Goal: Transaction & Acquisition: Download file/media

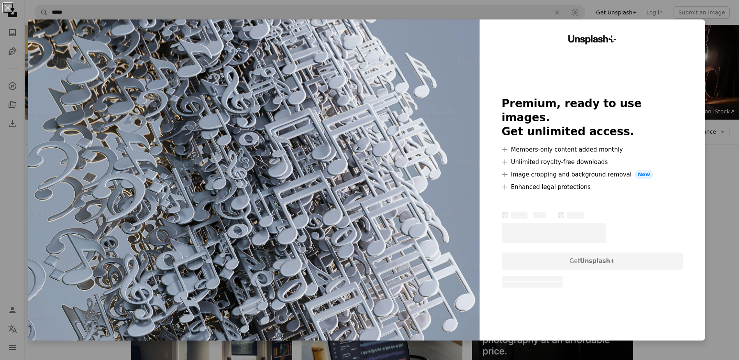
scroll to position [585, 0]
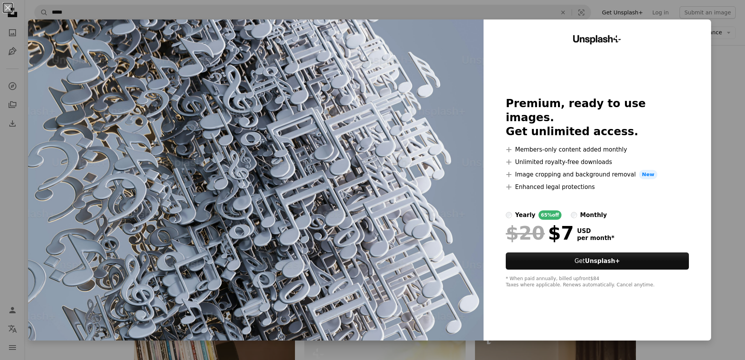
click at [732, 171] on div "An X shape Unsplash+ Premium, ready to use images. Get unlimited access. A plus…" at bounding box center [372, 180] width 745 height 360
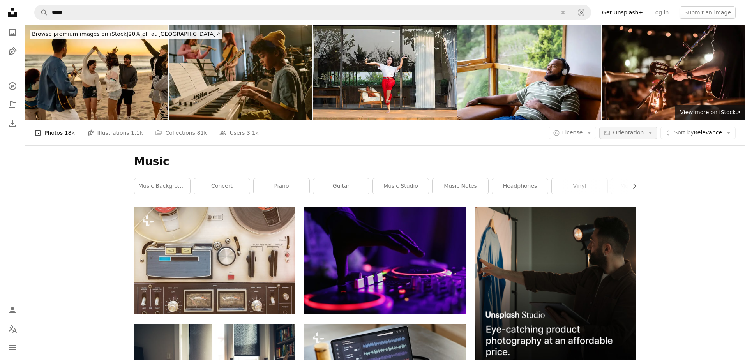
click at [647, 129] on icon "Arrow down" at bounding box center [650, 132] width 7 height 7
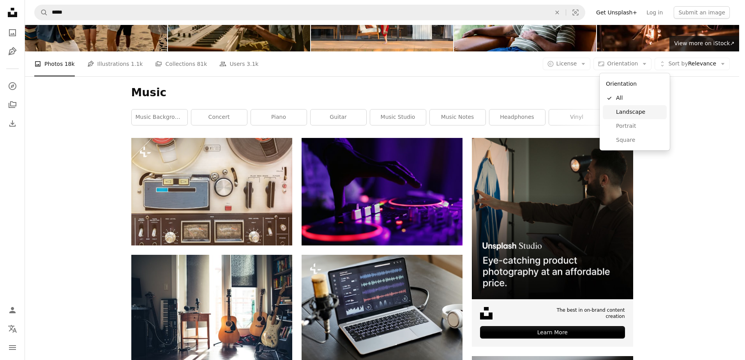
click at [634, 113] on span "Landscape" at bounding box center [640, 112] width 48 height 8
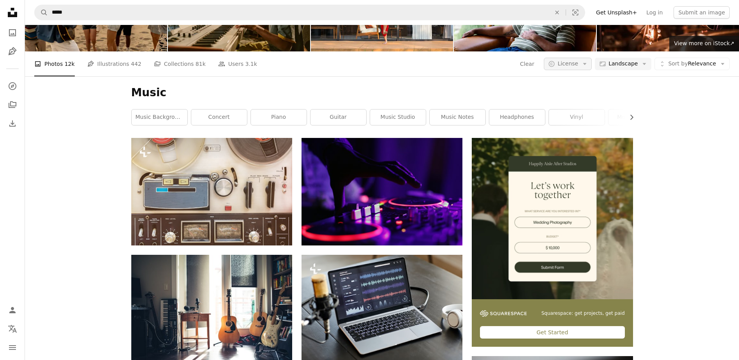
click at [589, 67] on icon "Arrow down" at bounding box center [585, 63] width 7 height 7
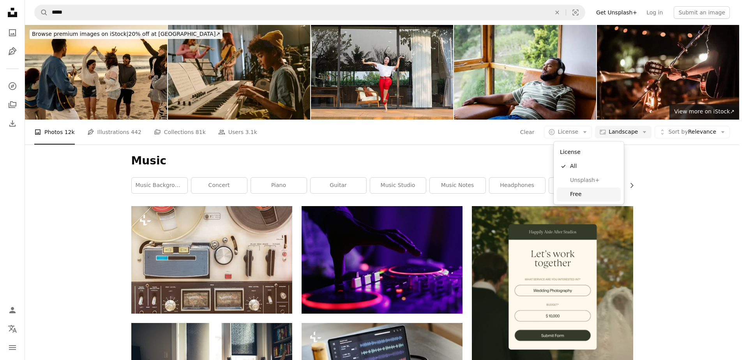
click at [580, 198] on span "Free" at bounding box center [594, 195] width 48 height 8
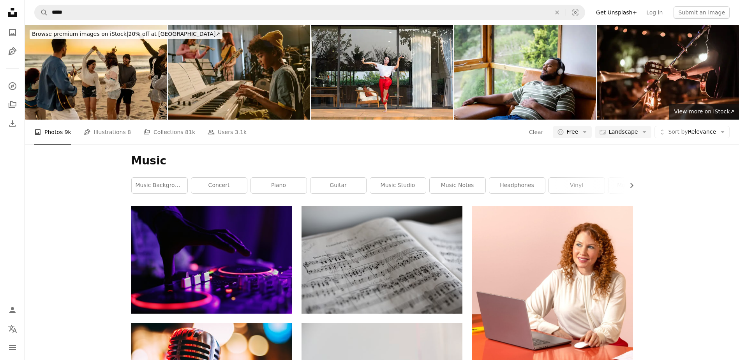
scroll to position [39, 0]
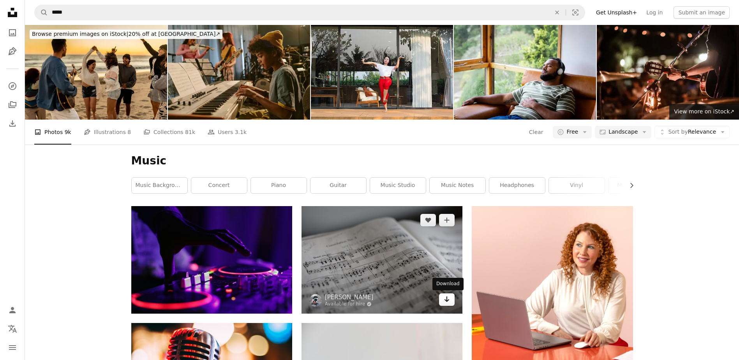
click at [451, 293] on link "Arrow pointing down" at bounding box center [447, 299] width 16 height 12
